Goal: Communication & Community: Answer question/provide support

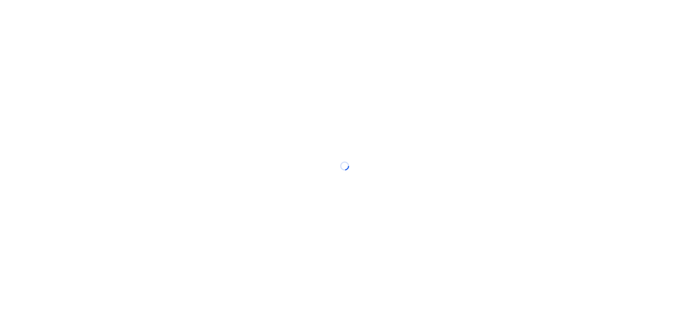
click at [517, 32] on div at bounding box center [346, 166] width 692 height 332
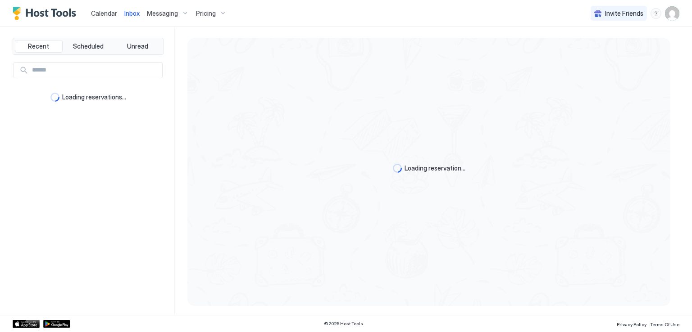
click at [517, 32] on div "Loading reservation..." at bounding box center [427, 171] width 504 height 288
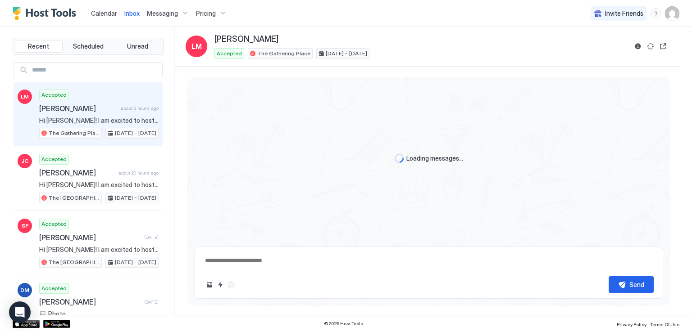
click at [503, 15] on div "Calendar Inbox Messaging Pricing Invite Friends RM" at bounding box center [346, 13] width 692 height 27
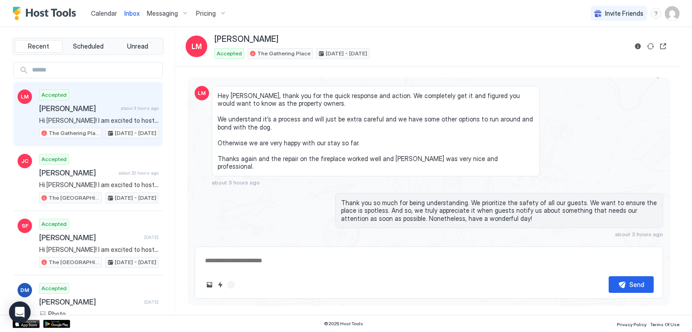
click at [503, 15] on div "Calendar Inbox Messaging Pricing Invite Friends RM" at bounding box center [346, 13] width 692 height 27
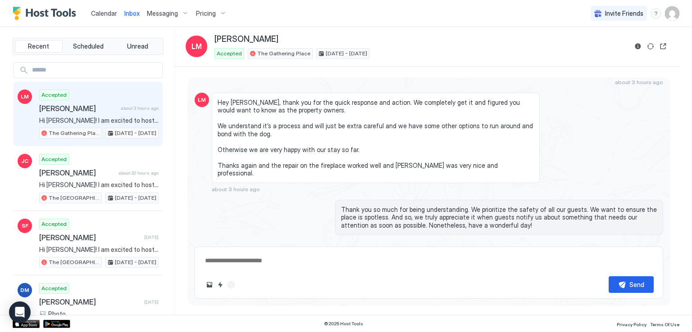
scroll to position [834, 0]
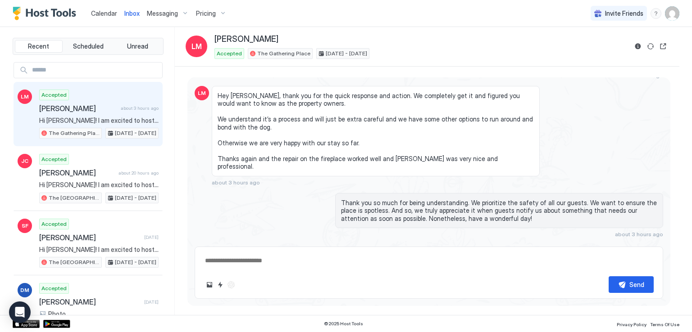
click at [500, 15] on div "Calendar Inbox Messaging Pricing Invite Friends RM" at bounding box center [346, 13] width 692 height 27
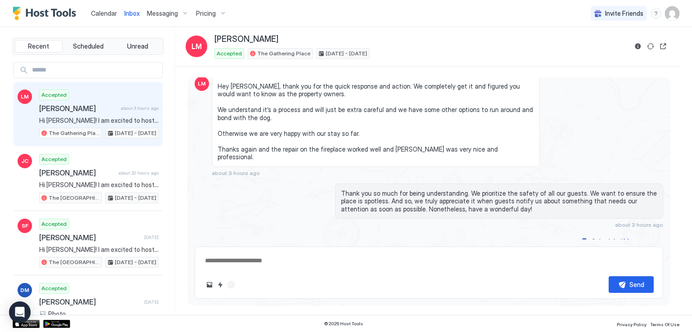
type textarea "*"
